Goal: Use online tool/utility: Utilize a website feature to perform a specific function

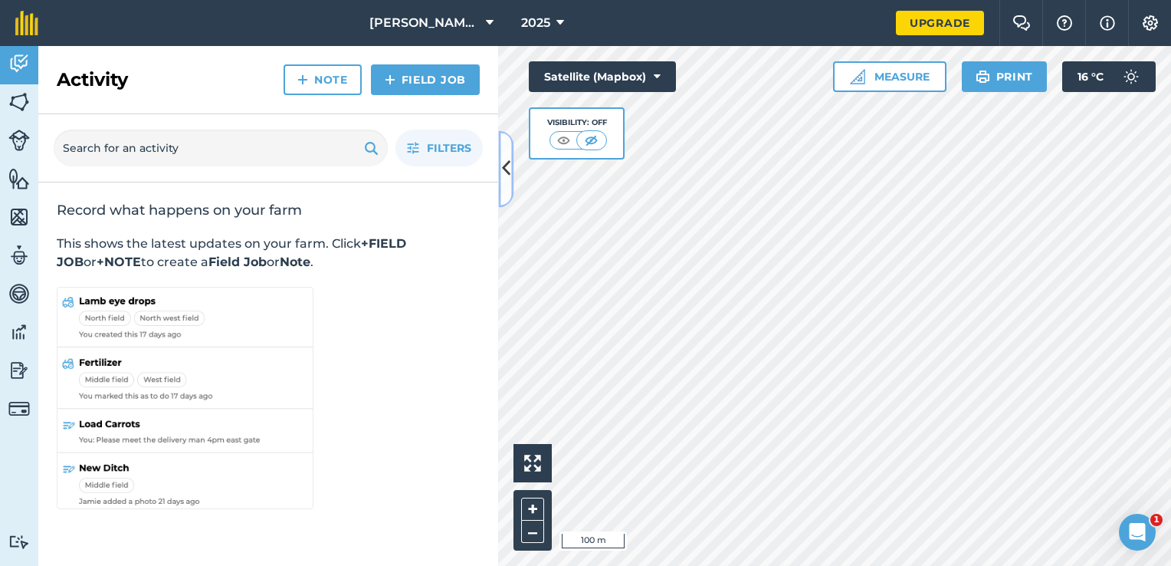
click at [508, 169] on icon at bounding box center [506, 169] width 8 height 27
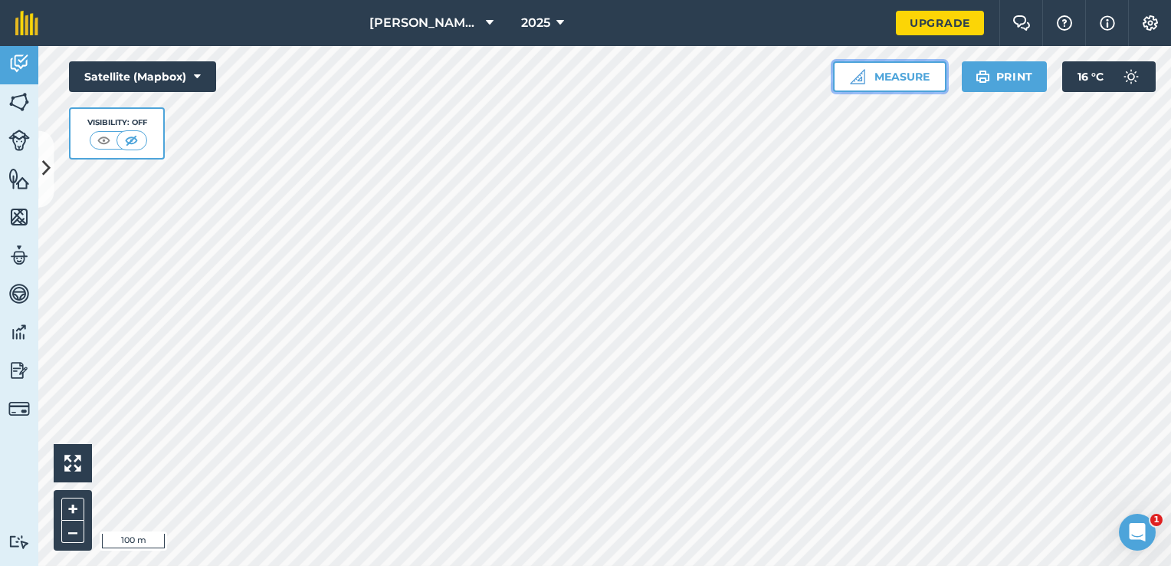
click at [890, 78] on button "Measure" at bounding box center [889, 76] width 113 height 31
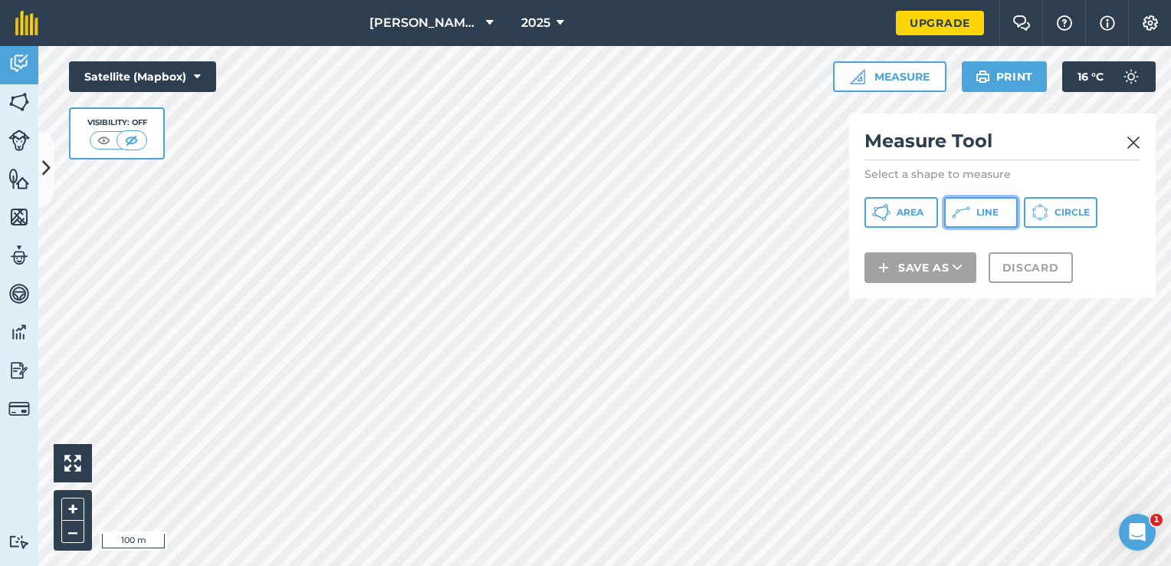
click at [981, 208] on span "Line" at bounding box center [988, 212] width 22 height 12
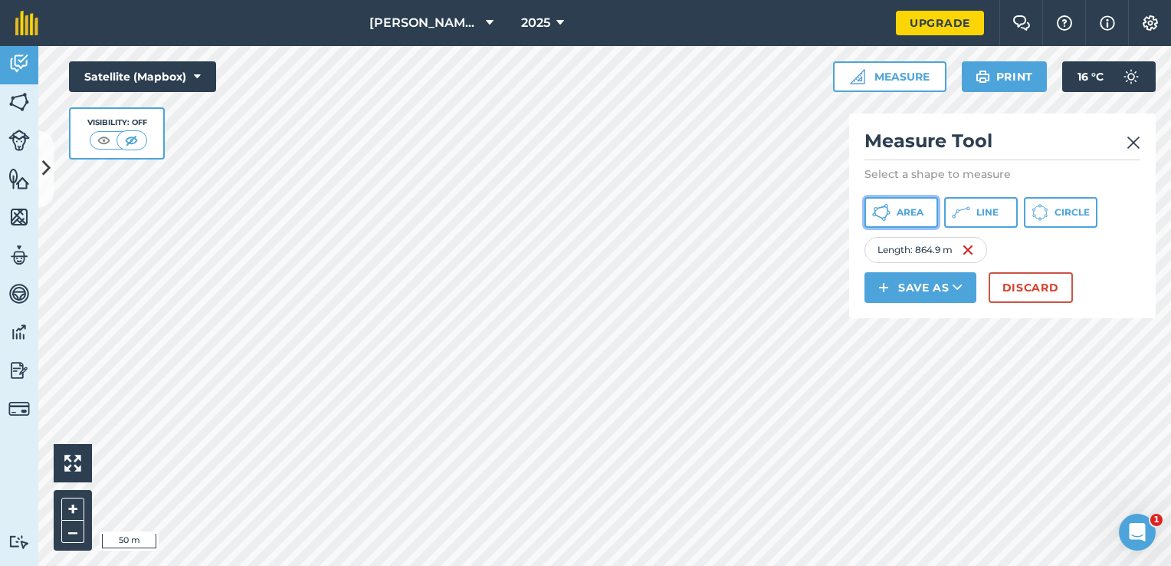
click at [899, 208] on span "Area" at bounding box center [910, 212] width 27 height 12
click at [895, 211] on button "Area" at bounding box center [902, 212] width 74 height 31
click at [906, 209] on span "Area" at bounding box center [910, 212] width 27 height 12
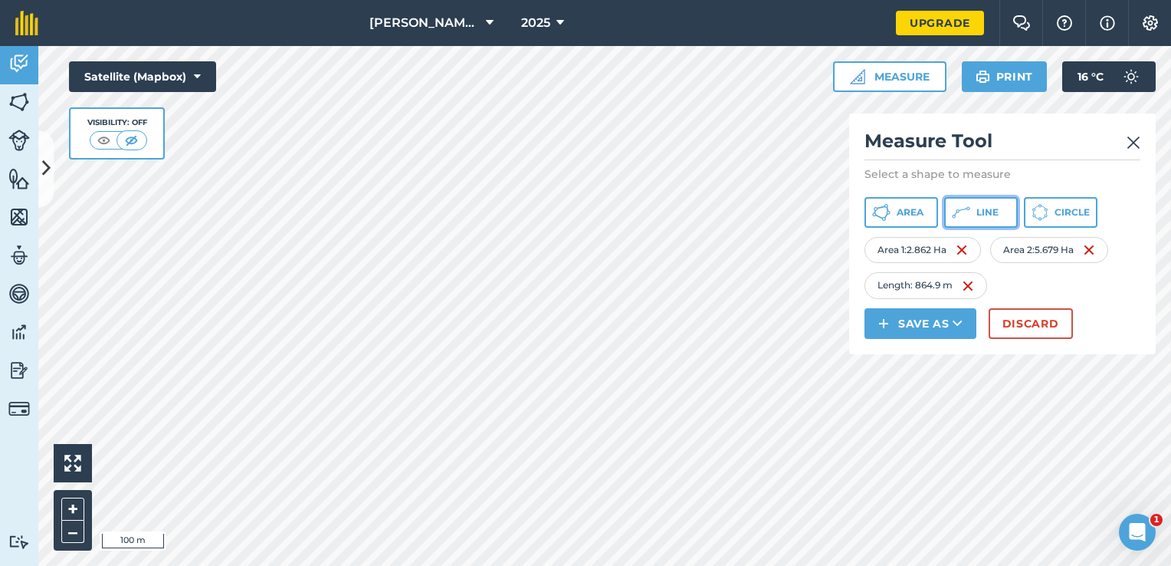
click at [981, 210] on span "Line" at bounding box center [988, 212] width 22 height 12
click at [622, 29] on div "MABULE's HOMESTEAD 2025 Upgrade Farm Chat Help Info Settings Map printing is no…" at bounding box center [585, 283] width 1171 height 566
click at [1046, 321] on button "Discard" at bounding box center [1031, 323] width 84 height 31
